Goal: Information Seeking & Learning: Learn about a topic

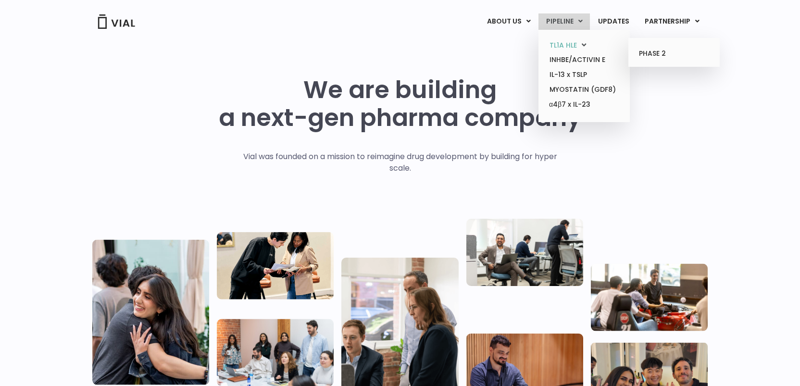
click at [566, 41] on link "TL1A HLE" at bounding box center [584, 45] width 84 height 15
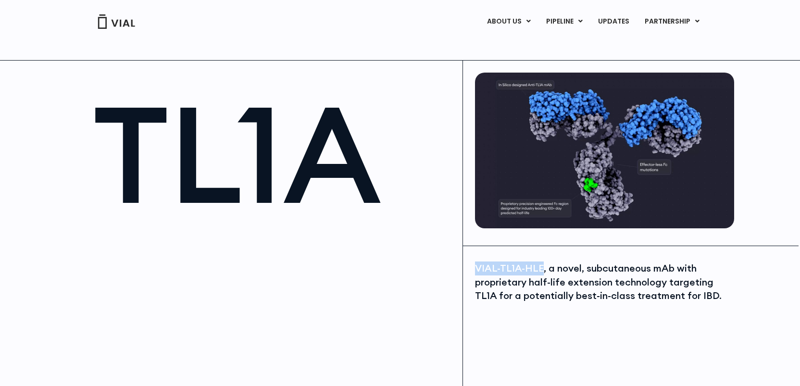
drag, startPoint x: 539, startPoint y: 265, endPoint x: 475, endPoint y: 263, distance: 64.9
click at [475, 263] on div "VIAL-TL1A-HLE, a novel, subcutaneous mAb with proprietary half-life extension t…" at bounding box center [603, 282] width 257 height 41
copy div "VIAL-TL1A-HLE"
